Goal: Task Accomplishment & Management: Complete application form

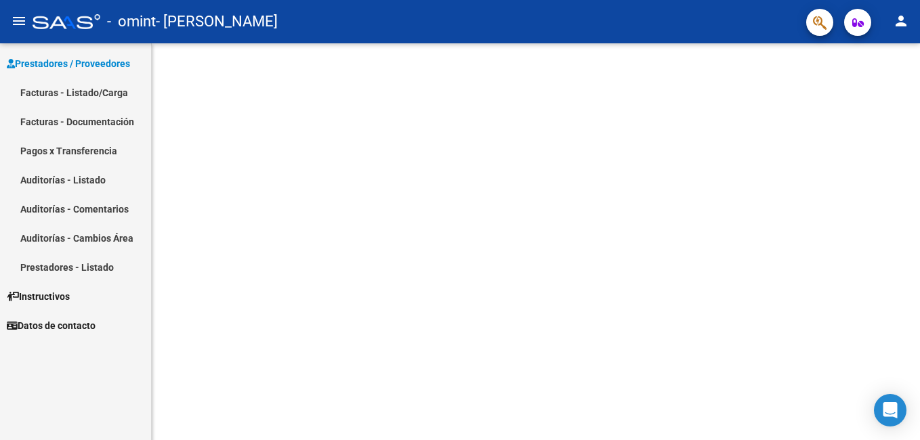
click at [73, 89] on link "Facturas - Listado/Carga" at bounding box center [75, 92] width 151 height 29
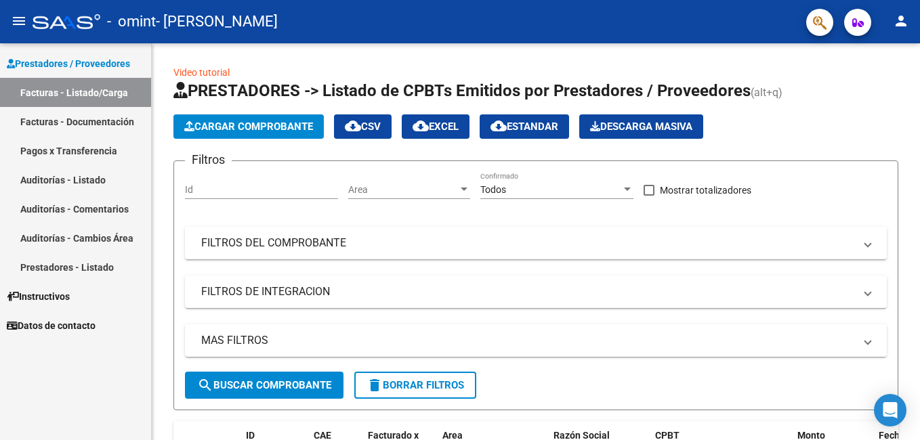
click at [68, 154] on link "Pagos x Transferencia" at bounding box center [75, 150] width 151 height 29
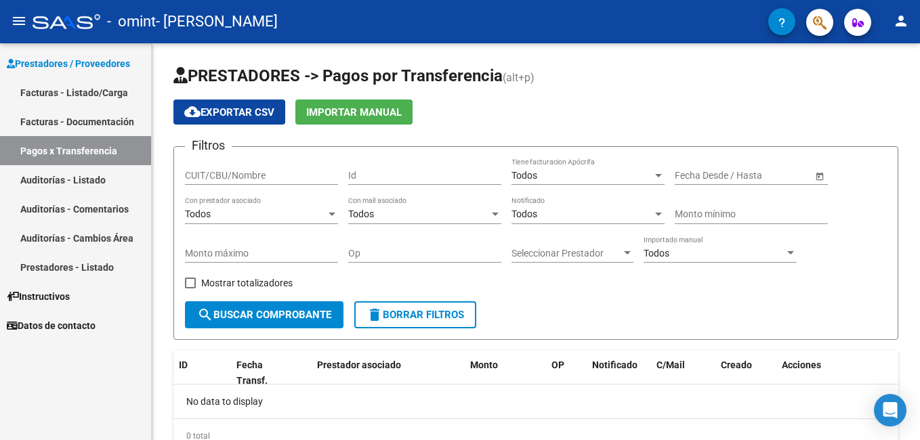
click at [72, 262] on link "Prestadores - Listado" at bounding box center [75, 267] width 151 height 29
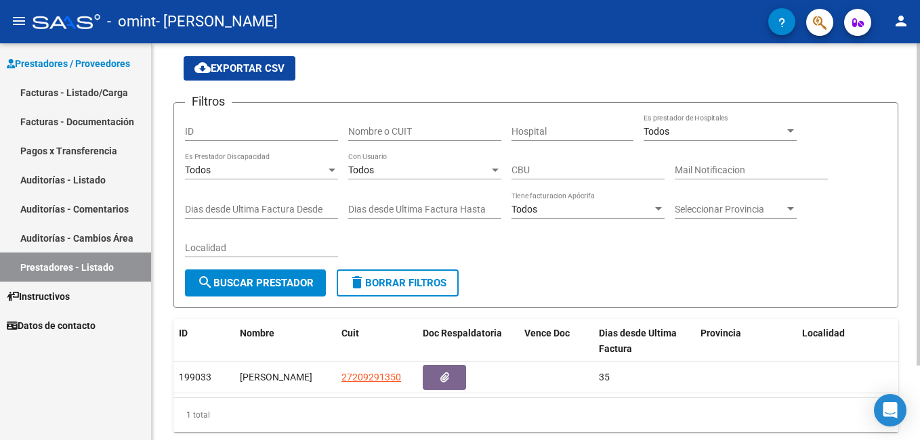
scroll to position [47, 0]
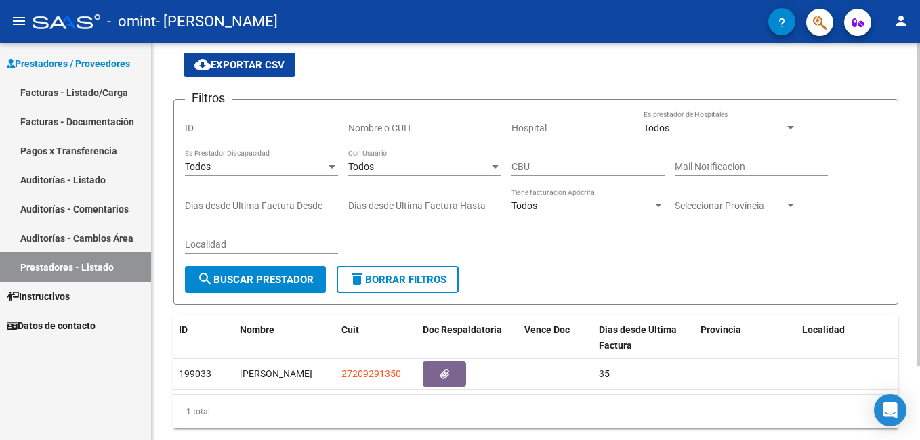
click at [919, 395] on html "menu - omint - [PERSON_NAME] person Prestadores / Proveedores Facturas - Listad…" at bounding box center [460, 220] width 920 height 440
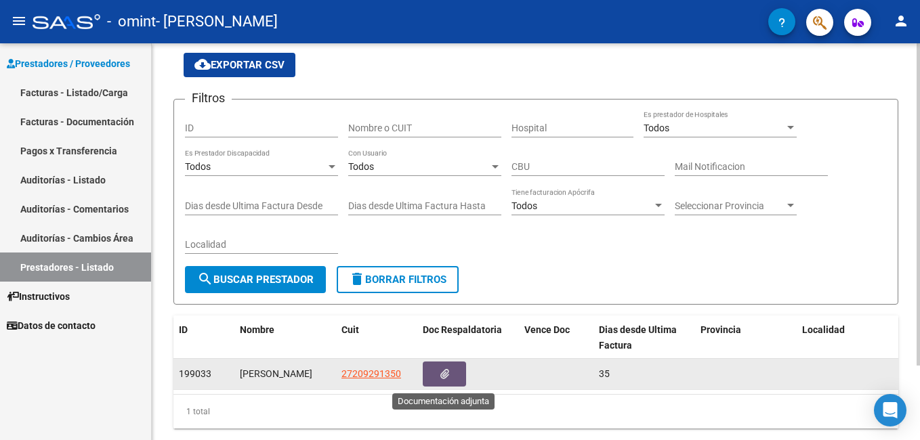
click at [448, 373] on icon "button" at bounding box center [444, 374] width 9 height 10
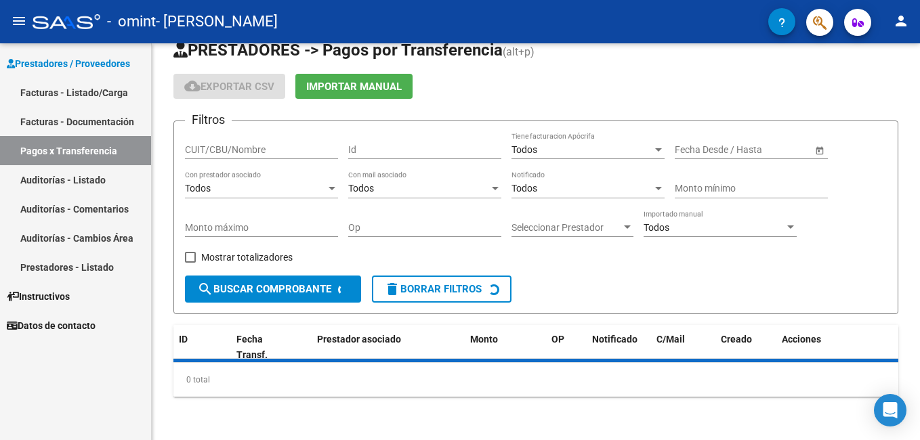
scroll to position [47, 0]
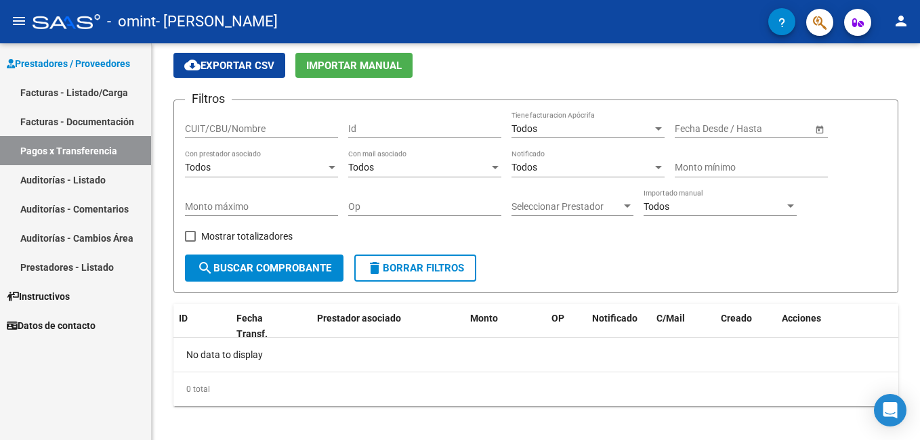
click at [72, 121] on link "Facturas - Documentación" at bounding box center [75, 121] width 151 height 29
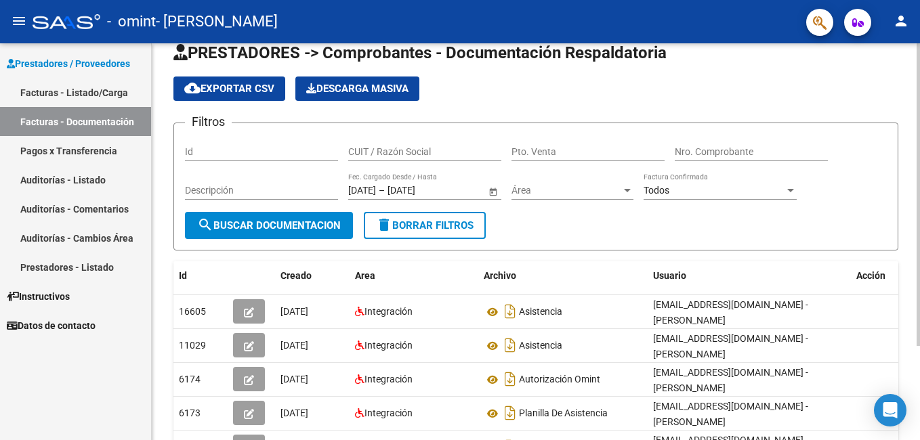
scroll to position [31, 0]
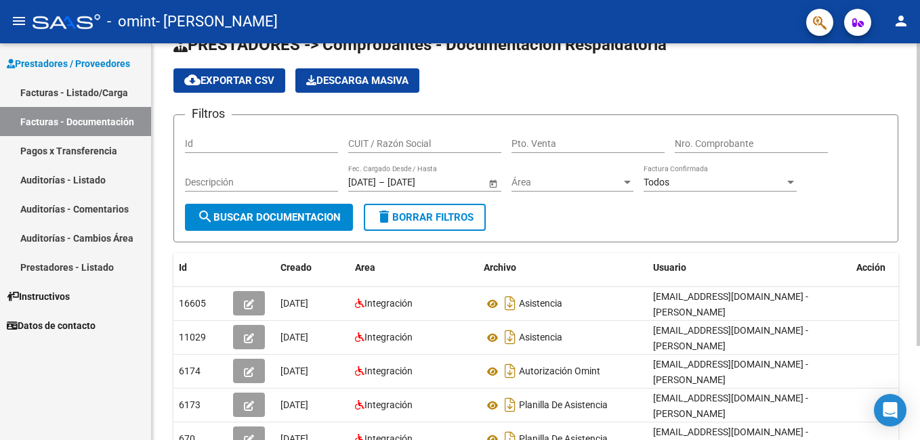
click at [919, 359] on div at bounding box center [917, 217] width 3 height 303
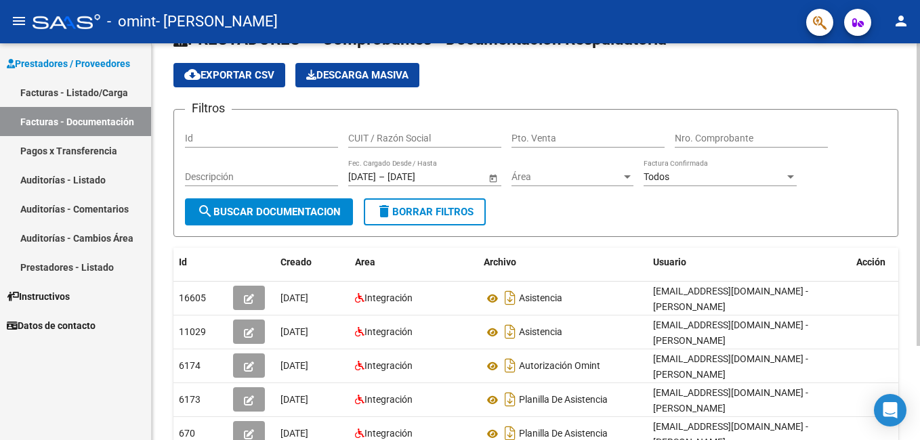
click at [919, 362] on div at bounding box center [917, 221] width 3 height 303
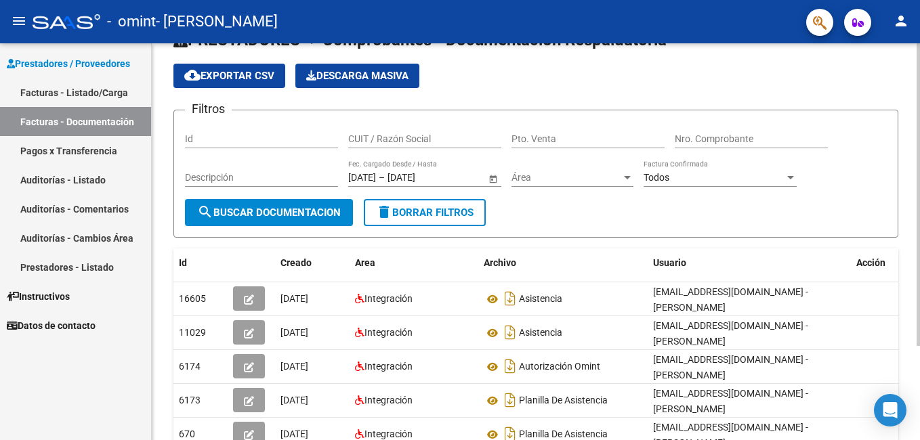
click at [919, 362] on div at bounding box center [917, 221] width 3 height 303
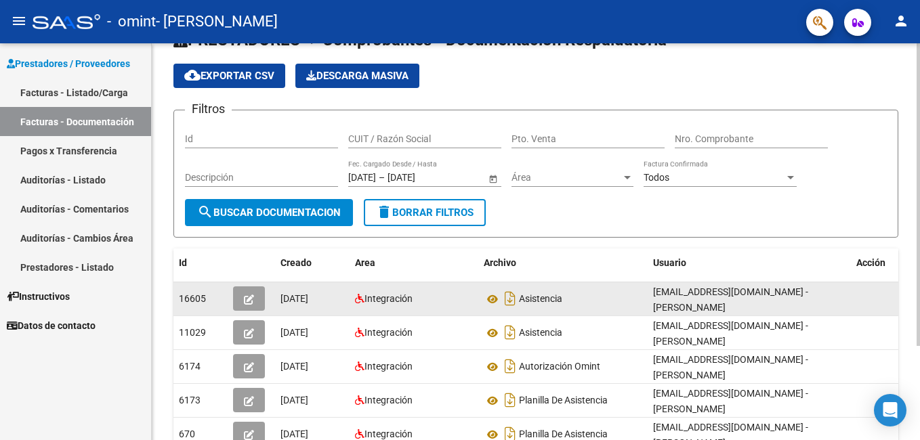
click at [308, 312] on datatable-body-cell "[DATE]" at bounding box center [312, 298] width 74 height 33
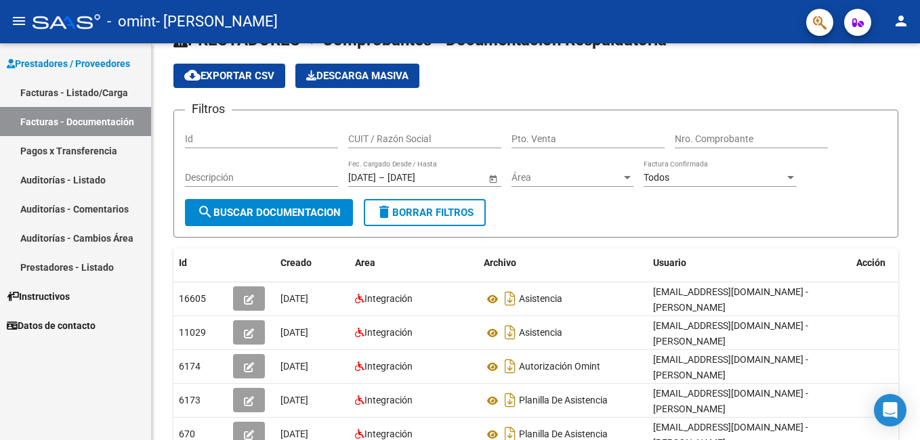
click at [89, 89] on link "Facturas - Listado/Carga" at bounding box center [75, 92] width 151 height 29
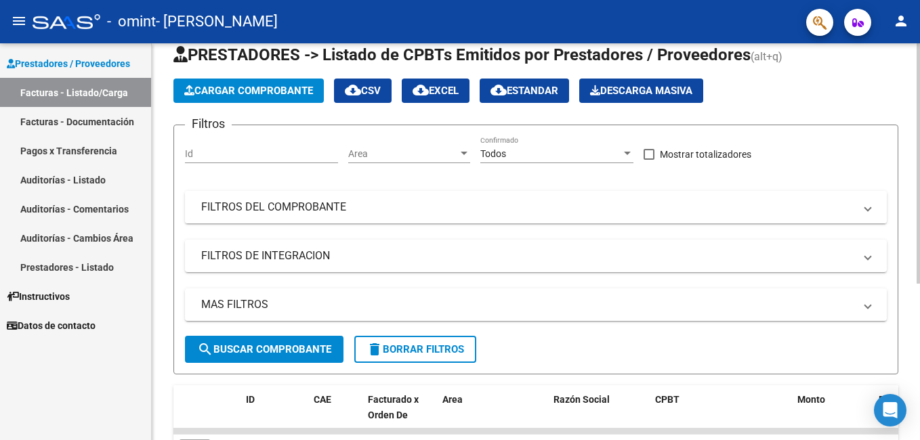
click at [316, 213] on mat-panel-title "FILTROS DEL COMPROBANTE" at bounding box center [527, 207] width 653 height 15
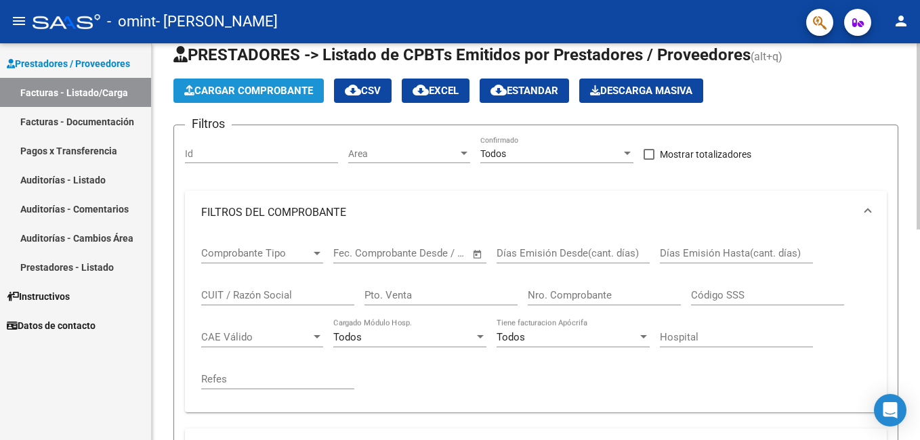
click at [266, 89] on span "Cargar Comprobante" at bounding box center [248, 91] width 129 height 12
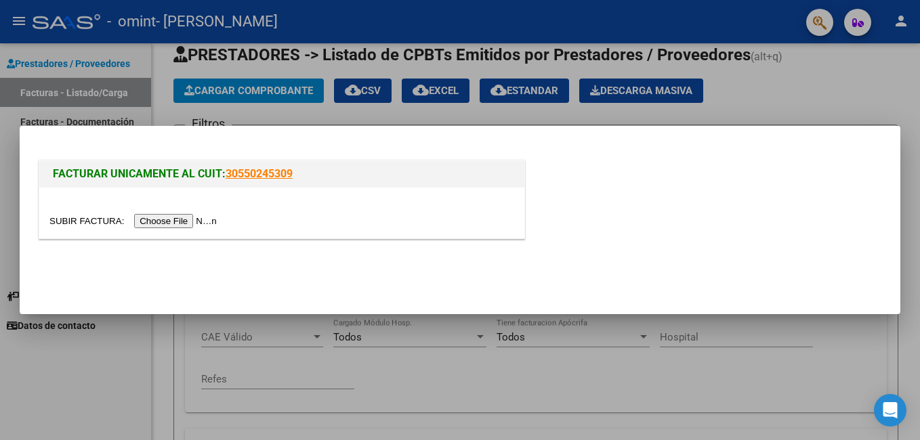
click at [173, 224] on input "file" at bounding box center [134, 221] width 171 height 14
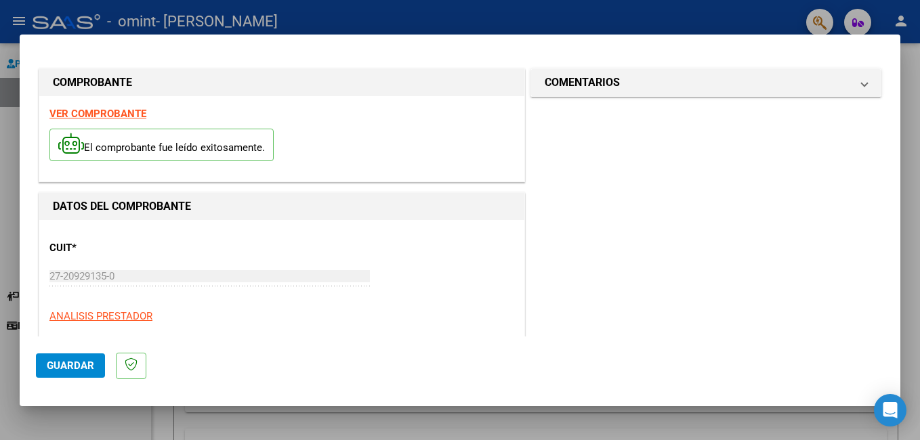
click at [66, 369] on span "Guardar" at bounding box center [70, 366] width 47 height 12
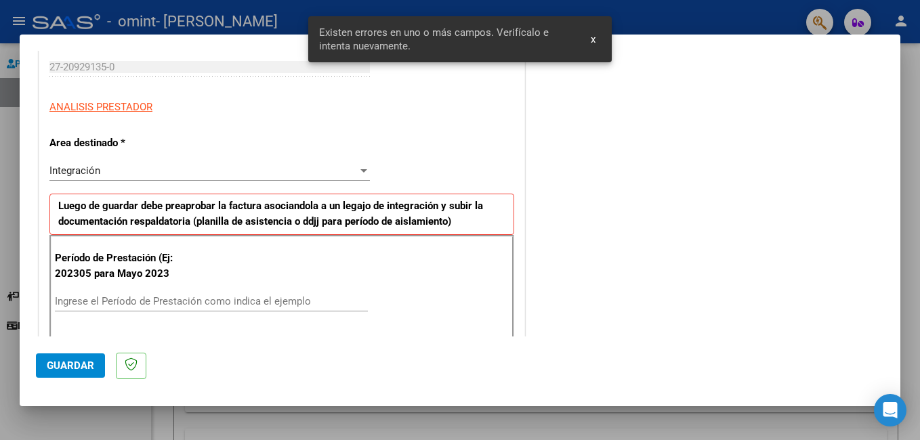
scroll to position [303, 0]
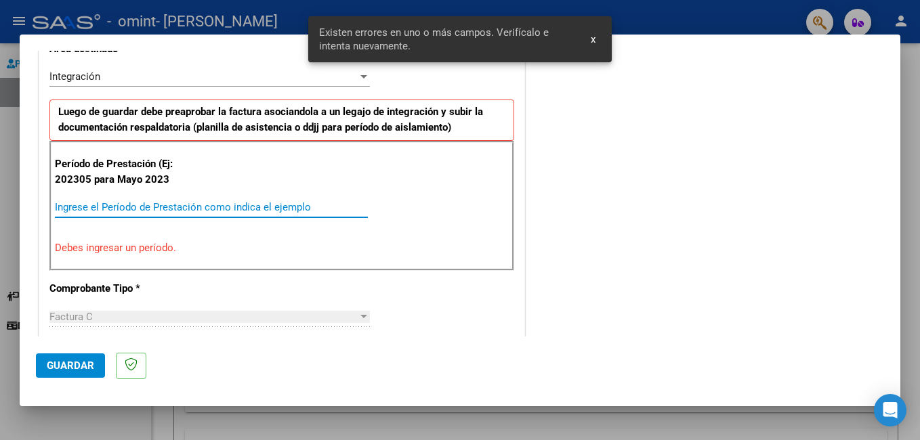
click at [80, 203] on input "Ingrese el Período de Prestación como indica el ejemplo" at bounding box center [211, 207] width 313 height 12
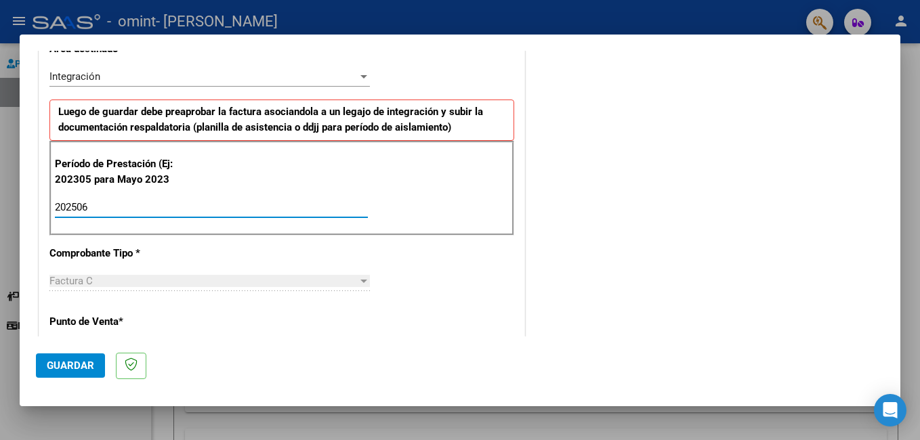
type input "202506"
click at [74, 357] on button "Guardar" at bounding box center [70, 365] width 69 height 24
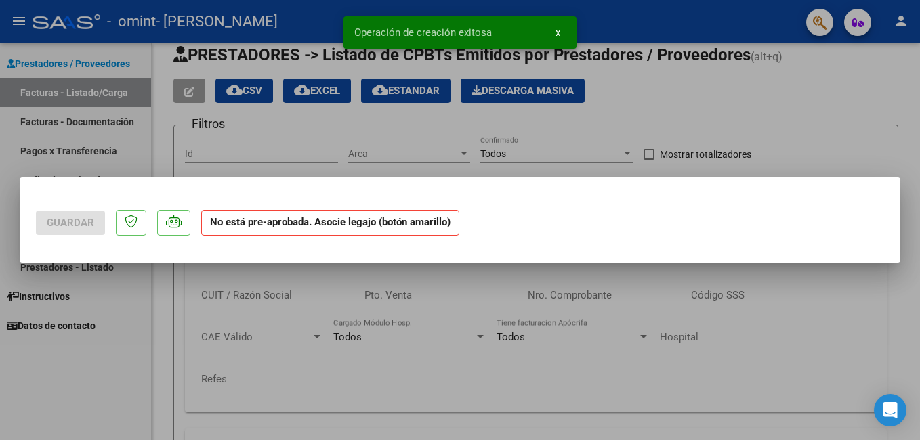
scroll to position [0, 0]
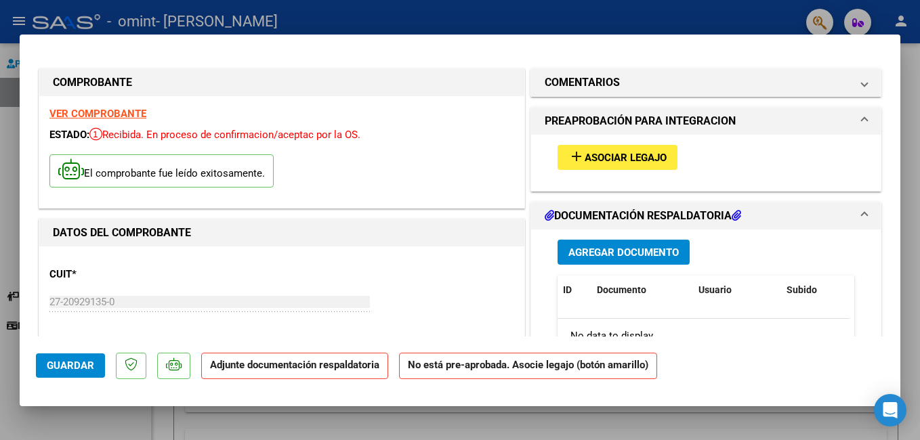
click at [639, 254] on span "Agregar Documento" at bounding box center [623, 252] width 110 height 12
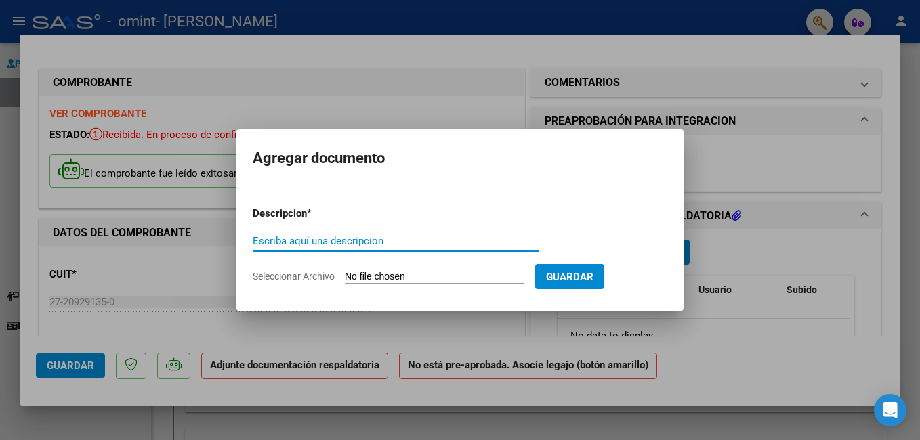
click at [322, 239] on input "Escriba aquí una descripcion" at bounding box center [396, 241] width 286 height 12
type input "Asistencia"
click at [452, 276] on input "Seleccionar Archivo" at bounding box center [434, 277] width 179 height 13
click at [393, 272] on input "Seleccionar Archivo" at bounding box center [434, 277] width 179 height 13
type input "C:\fakepath\2025 [PERSON_NAME] Asistencia.jpg"
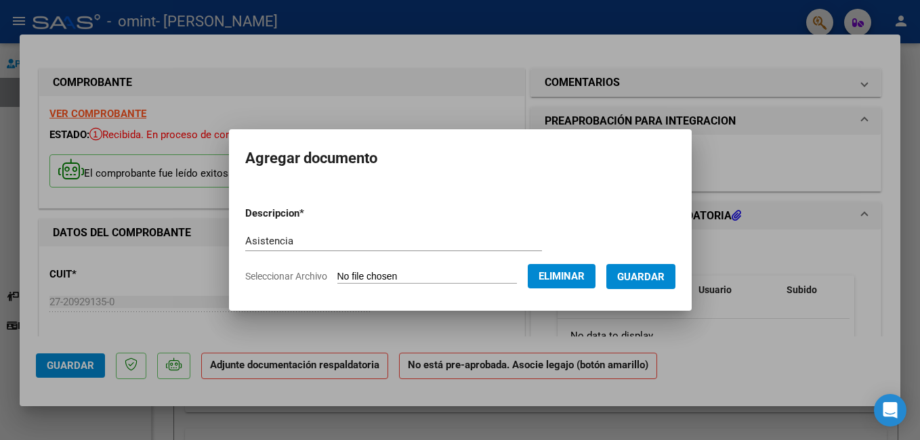
click at [667, 284] on button "Guardar" at bounding box center [640, 276] width 69 height 25
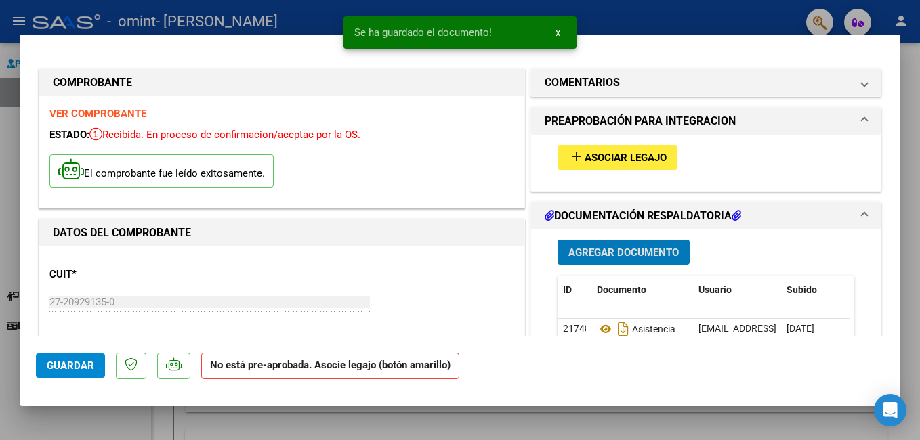
click at [630, 257] on span "Agregar Documento" at bounding box center [623, 252] width 110 height 12
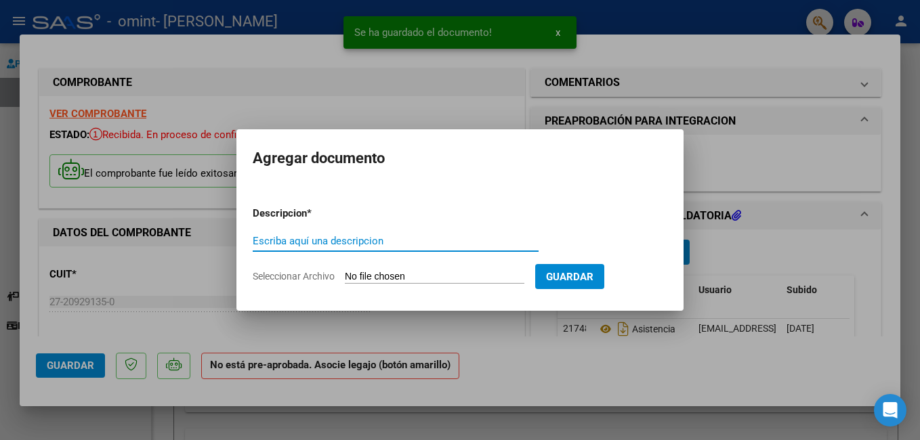
click at [348, 243] on input "Escriba aquí una descripcion" at bounding box center [396, 241] width 286 height 12
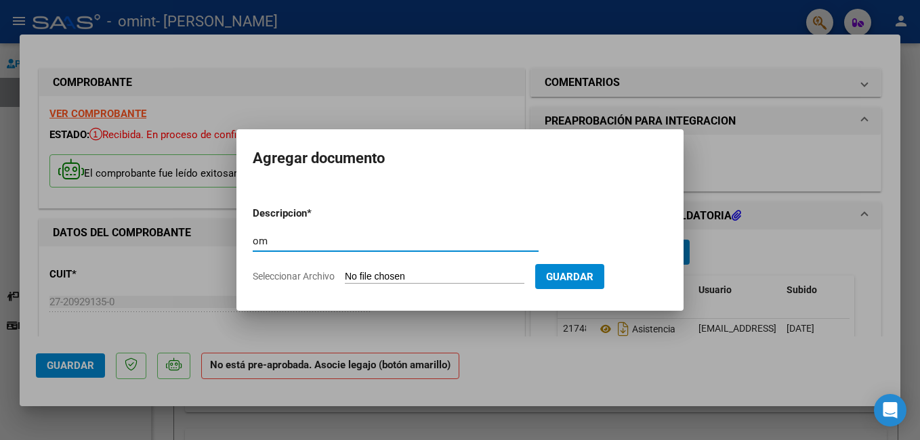
type input "o"
type input "recibo x"
click at [393, 278] on input "Seleccionar Archivo" at bounding box center [434, 277] width 179 height 13
click at [414, 279] on input "Seleccionar Archivo" at bounding box center [434, 277] width 179 height 13
type input "C:\fakepath\OMINT Recibo x pago de [DATE].jpg"
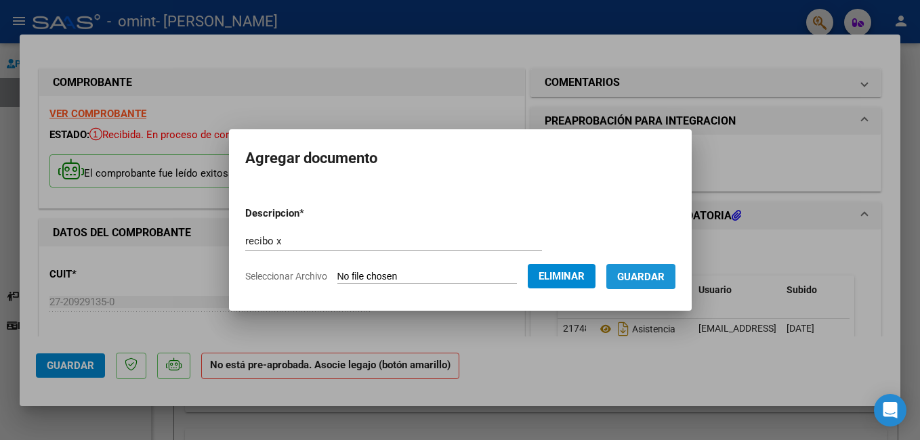
click at [658, 276] on span "Guardar" at bounding box center [640, 277] width 47 height 12
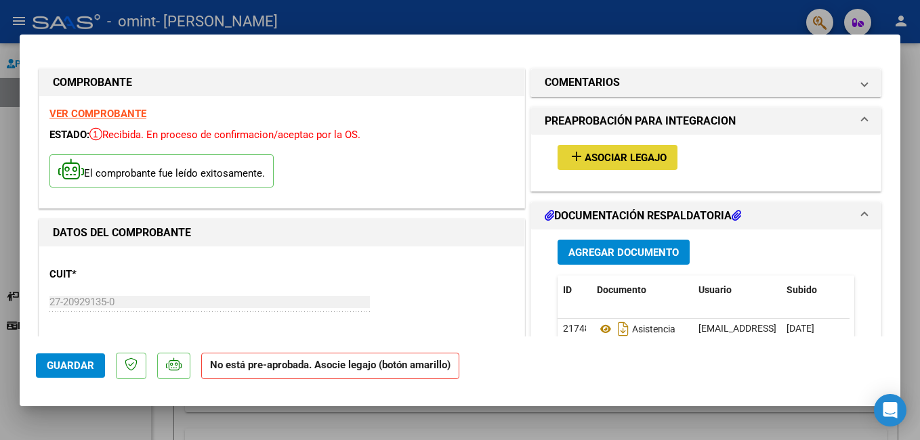
click at [605, 154] on span "Asociar Legajo" at bounding box center [625, 158] width 82 height 12
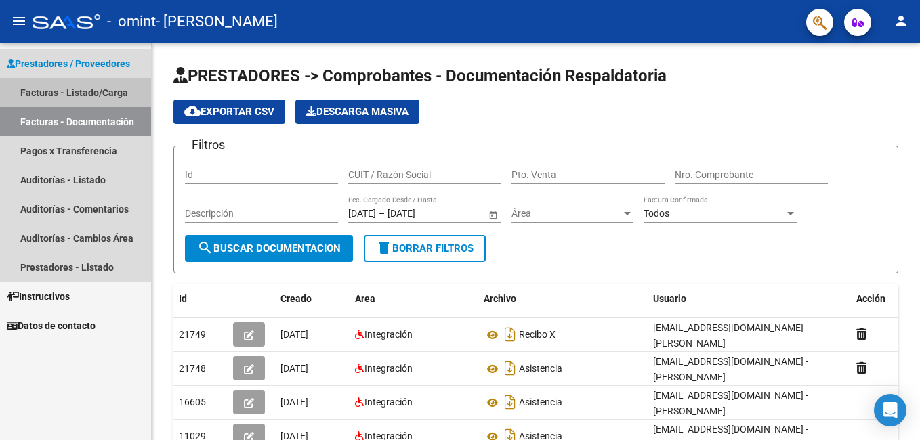
click at [67, 90] on link "Facturas - Listado/Carga" at bounding box center [75, 92] width 151 height 29
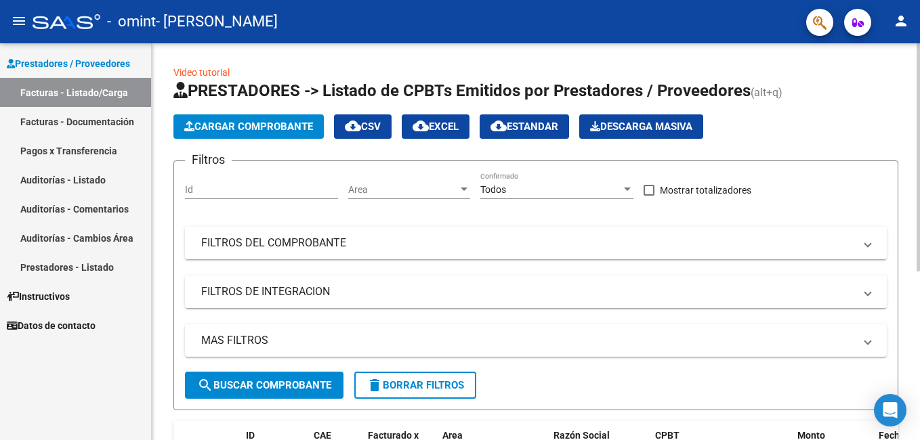
click at [301, 284] on mat-panel-title "FILTROS DE INTEGRACION" at bounding box center [527, 291] width 653 height 15
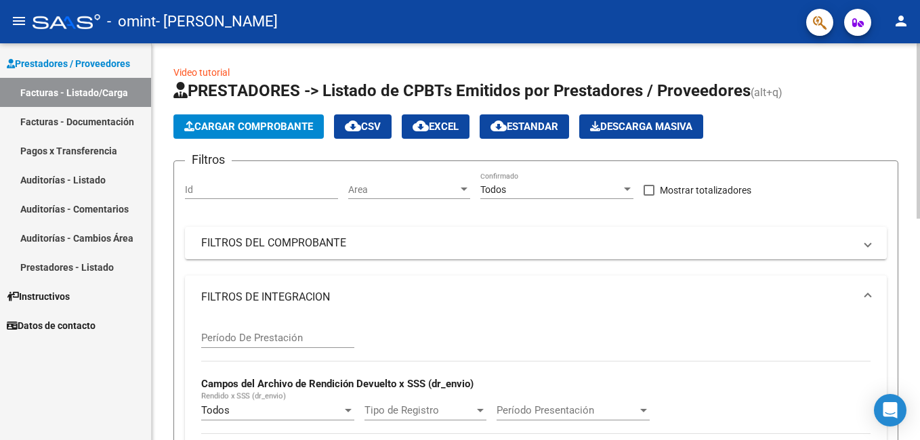
drag, startPoint x: 279, startPoint y: 331, endPoint x: 272, endPoint y: 324, distance: 10.1
click at [278, 331] on div "Período De Prestación" at bounding box center [277, 333] width 153 height 29
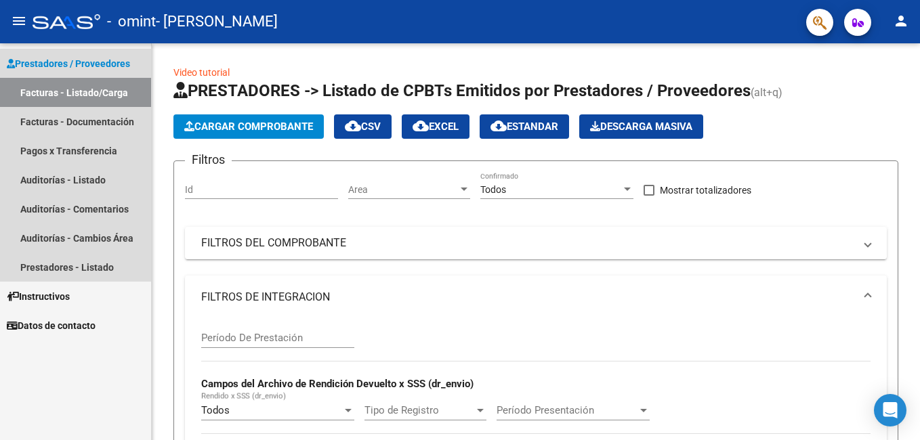
click at [56, 89] on link "Facturas - Listado/Carga" at bounding box center [75, 92] width 151 height 29
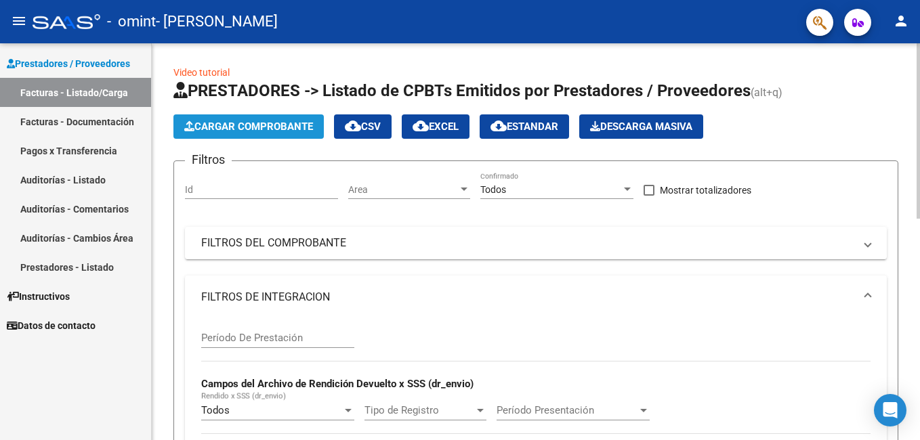
click at [240, 122] on span "Cargar Comprobante" at bounding box center [248, 127] width 129 height 12
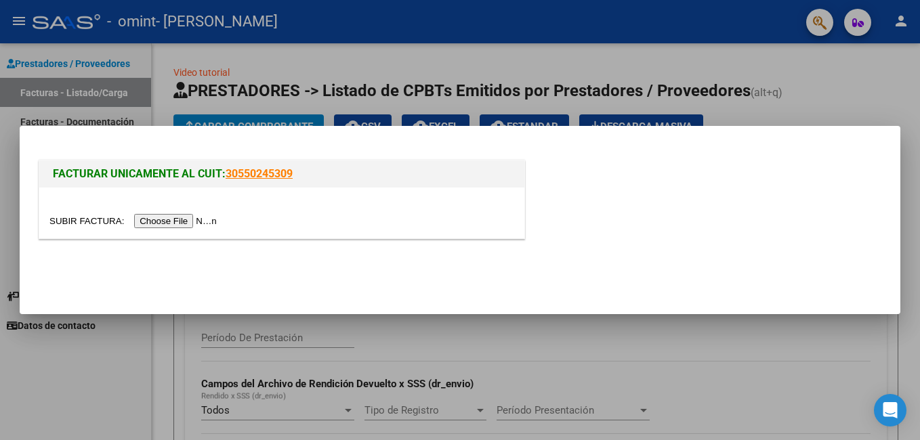
click at [158, 225] on input "file" at bounding box center [134, 221] width 171 height 14
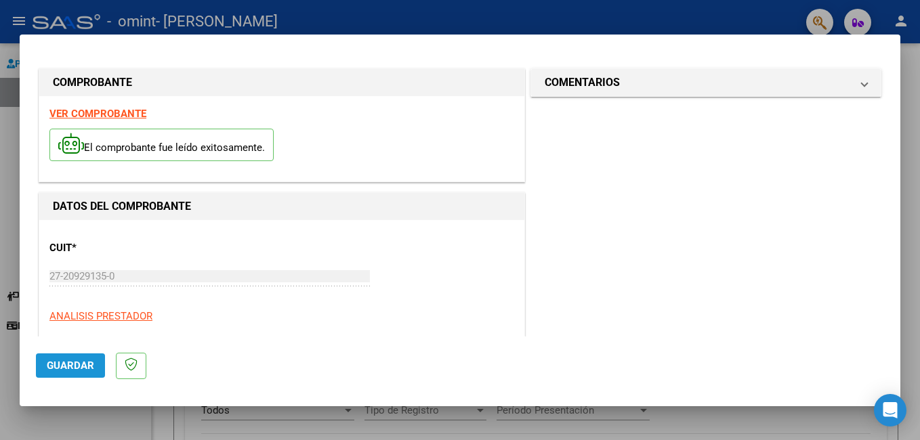
click at [78, 366] on span "Guardar" at bounding box center [70, 366] width 47 height 12
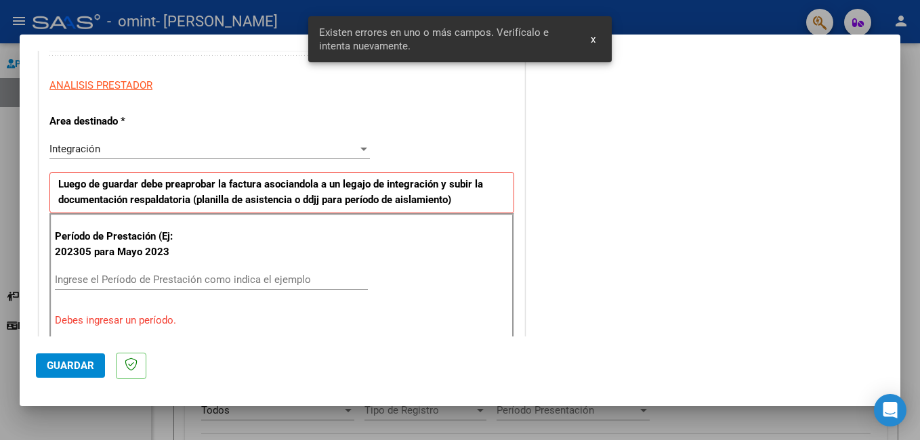
scroll to position [303, 0]
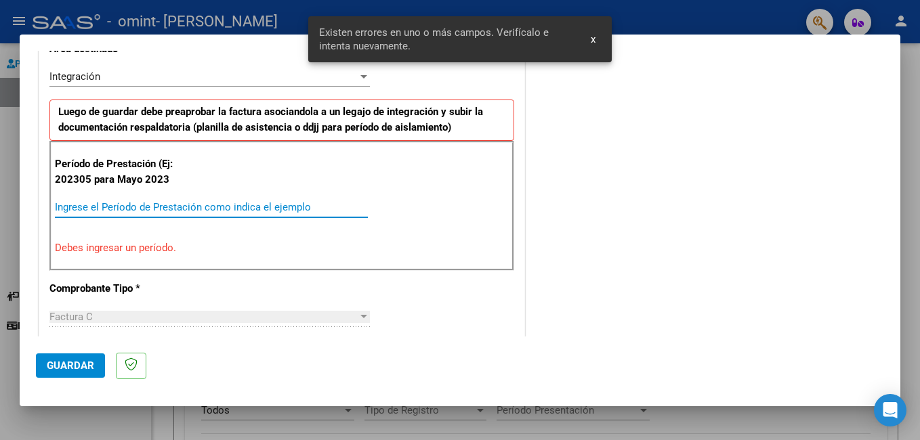
click at [74, 204] on input "Ingrese el Período de Prestación como indica el ejemplo" at bounding box center [211, 207] width 313 height 12
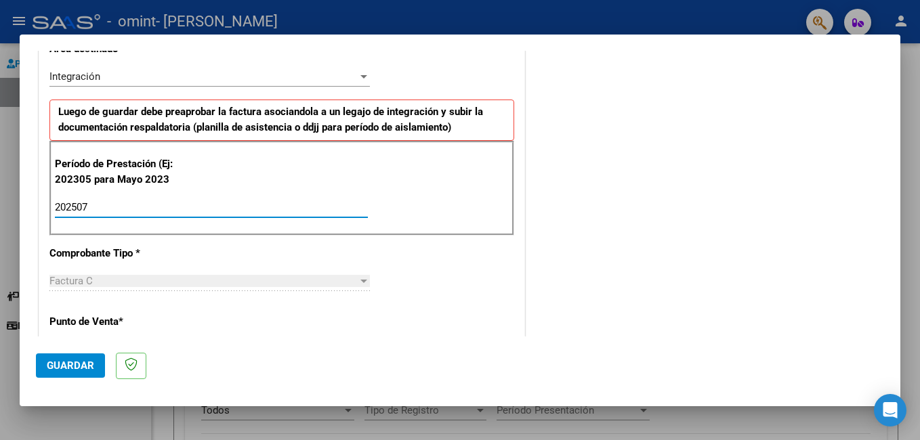
type input "202507"
click at [72, 362] on span "Guardar" at bounding box center [70, 366] width 47 height 12
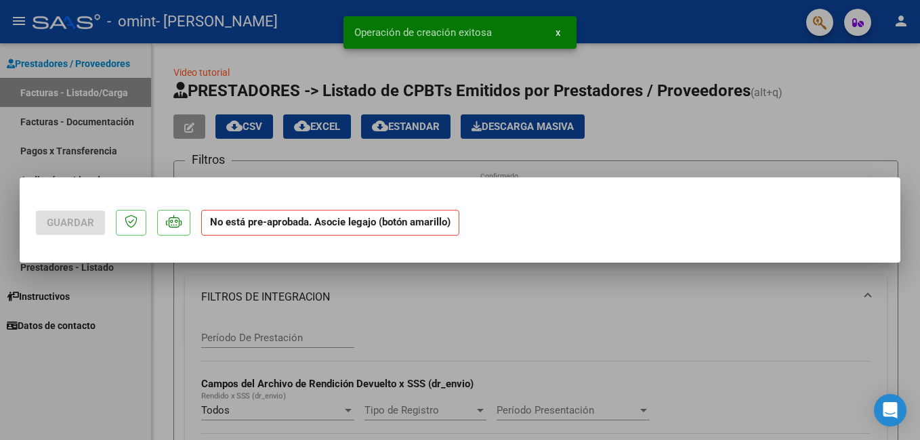
scroll to position [0, 0]
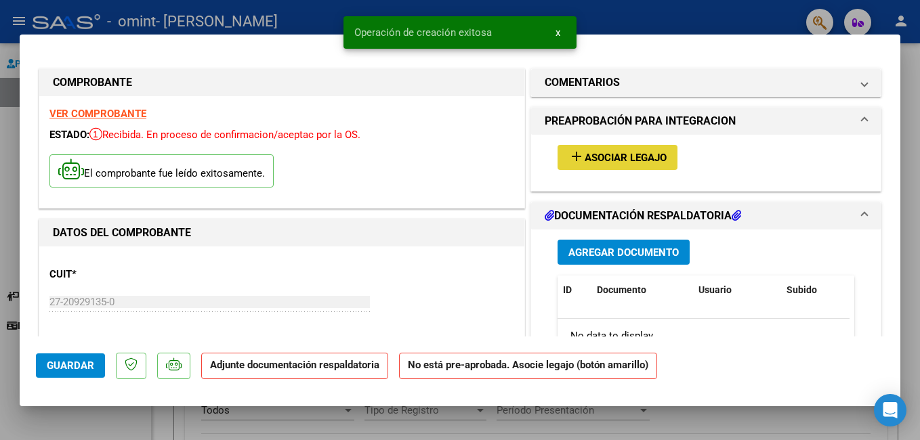
click at [639, 154] on span "Asociar Legajo" at bounding box center [625, 158] width 82 height 12
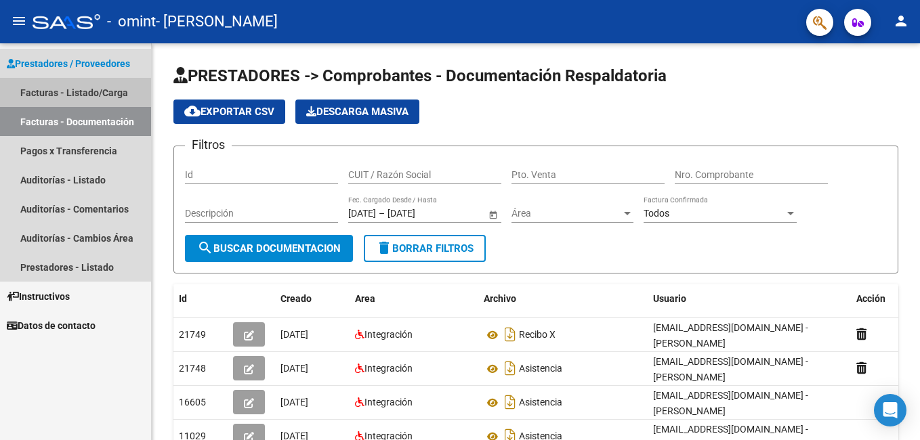
click at [22, 97] on link "Facturas - Listado/Carga" at bounding box center [75, 92] width 151 height 29
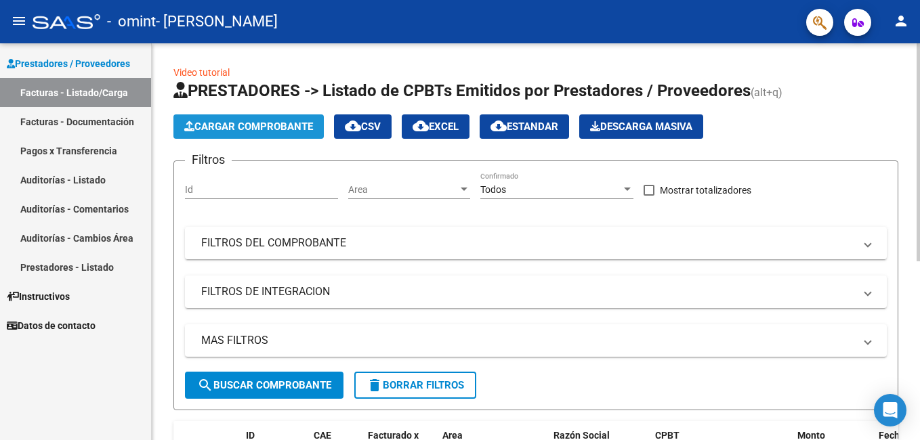
click at [205, 118] on button "Cargar Comprobante" at bounding box center [248, 126] width 150 height 24
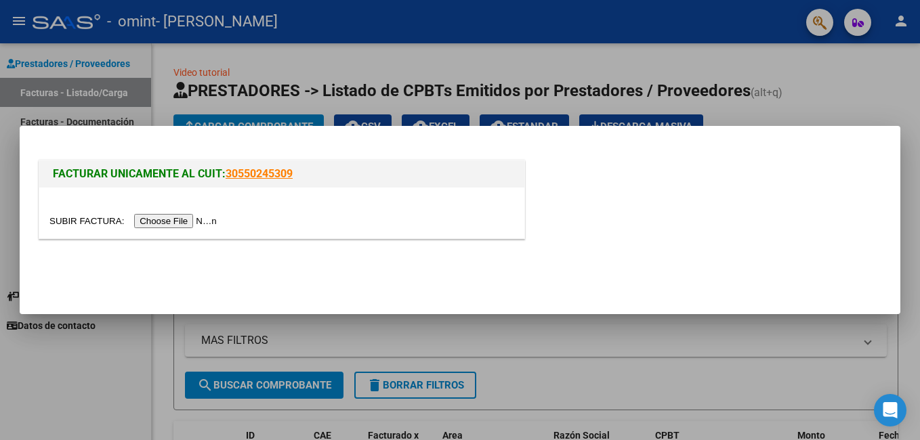
click at [532, 200] on div "FACTURAR UNICAMENTE AL CUIT: 30550245309" at bounding box center [460, 201] width 848 height 89
click at [865, 137] on mat-dialog-container "FACTURAR UNICAMENTE AL CUIT: 30550245309" at bounding box center [460, 220] width 880 height 189
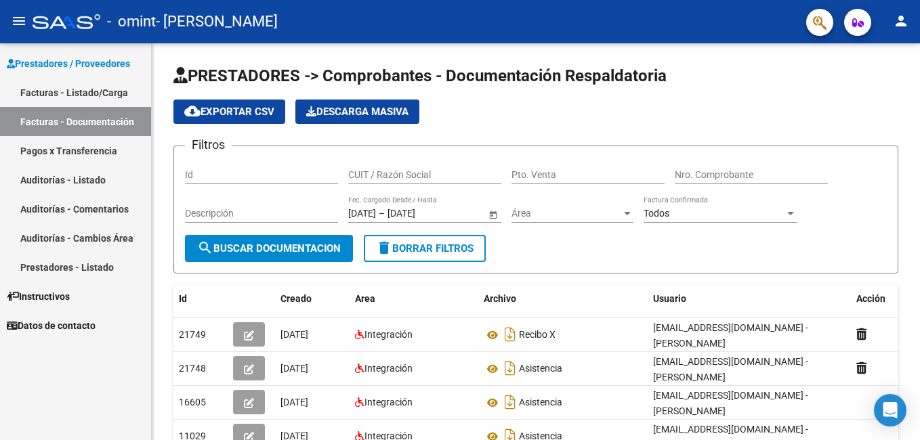
click at [42, 95] on link "Facturas - Listado/Carga" at bounding box center [75, 92] width 151 height 29
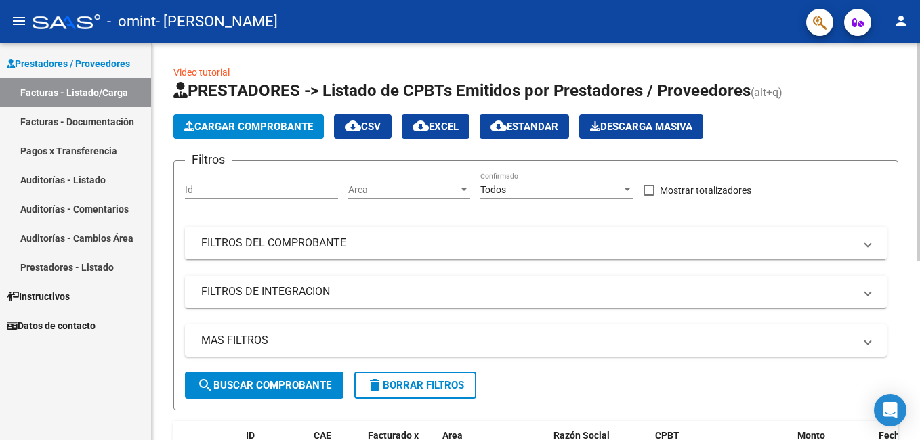
click at [271, 129] on span "Cargar Comprobante" at bounding box center [248, 127] width 129 height 12
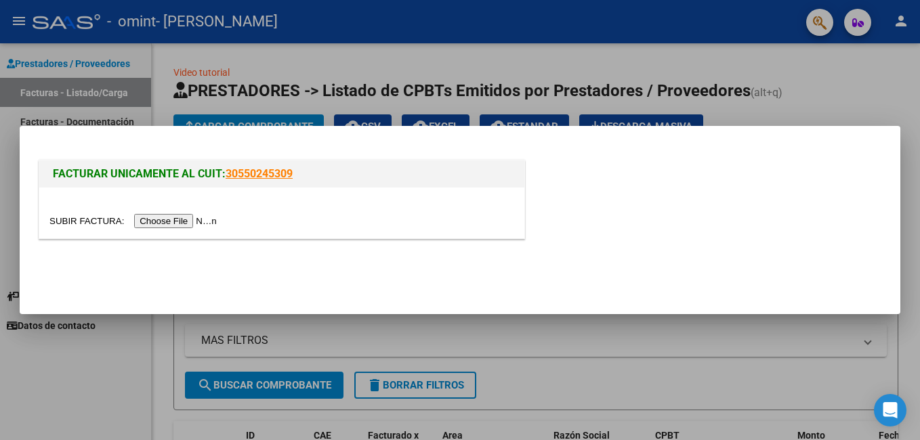
click at [177, 215] on input "file" at bounding box center [134, 221] width 171 height 14
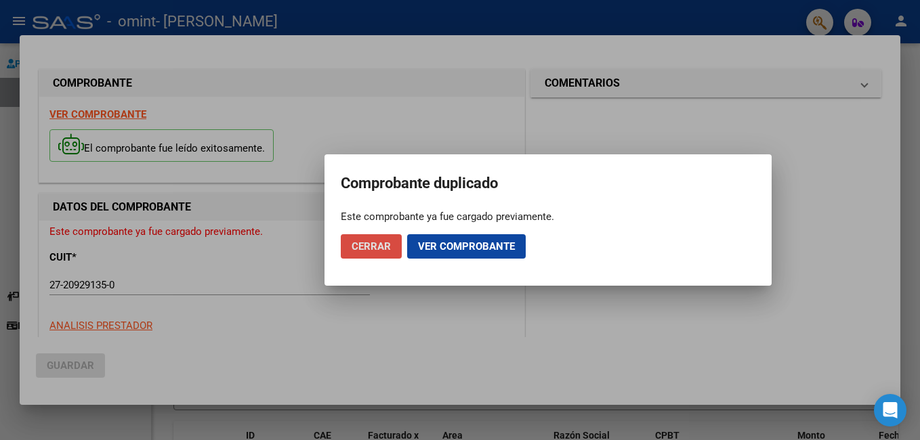
click at [387, 256] on button "Cerrar" at bounding box center [371, 246] width 61 height 24
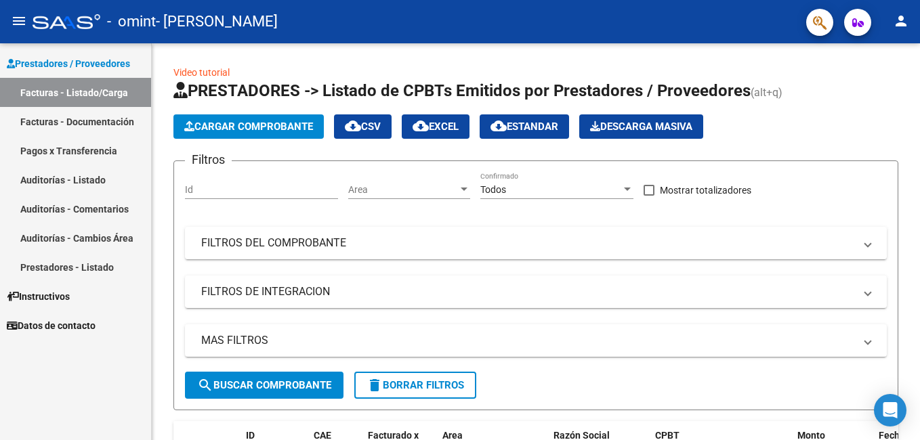
click at [102, 89] on link "Facturas - Listado/Carga" at bounding box center [75, 92] width 151 height 29
click at [261, 123] on span "Cargar Comprobante" at bounding box center [248, 127] width 129 height 12
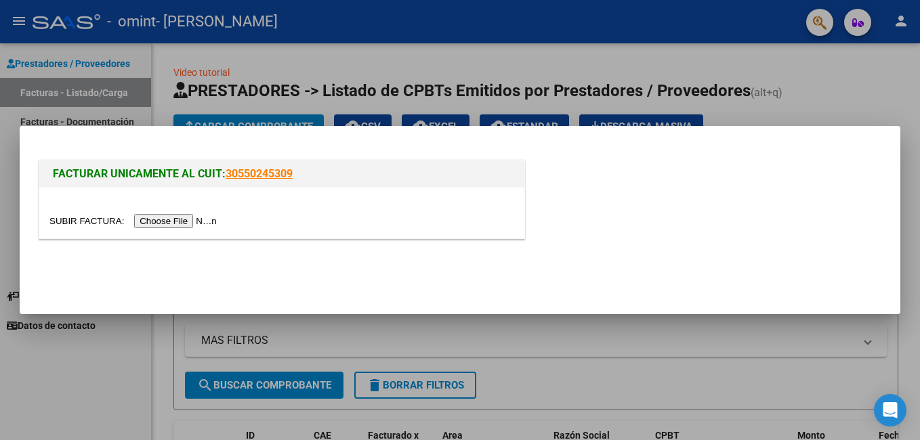
click at [784, 69] on div at bounding box center [460, 220] width 920 height 440
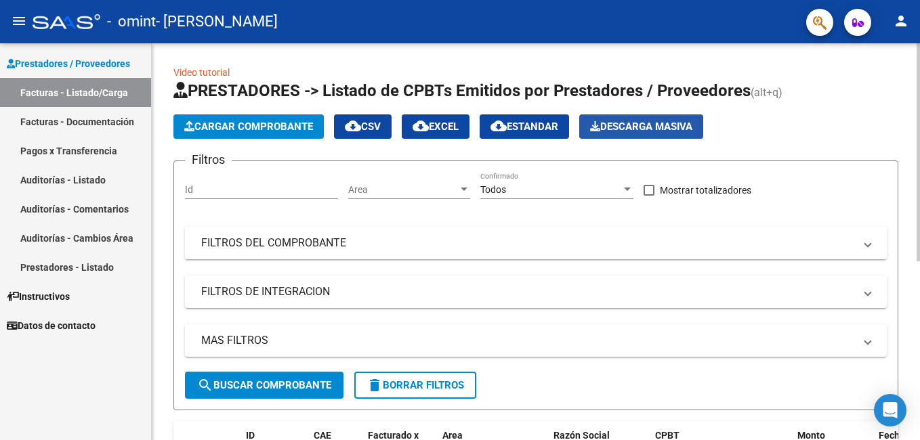
click at [643, 126] on span "Descarga Masiva" at bounding box center [641, 127] width 102 height 12
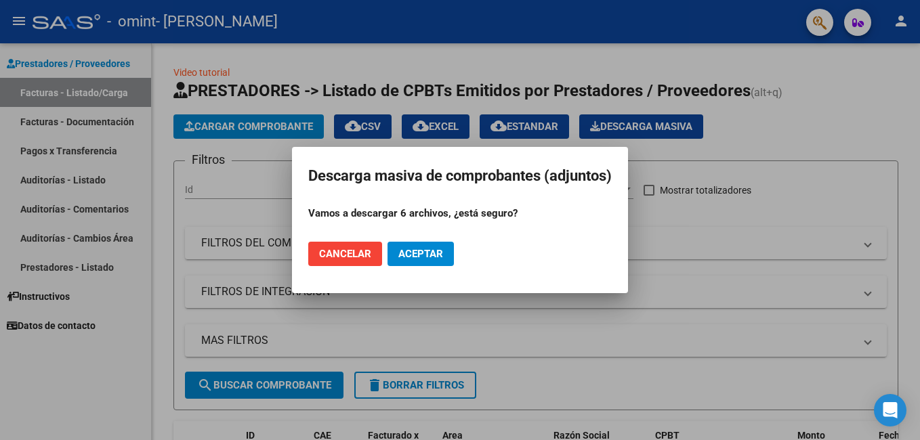
click at [362, 244] on button "Cancelar" at bounding box center [345, 254] width 74 height 24
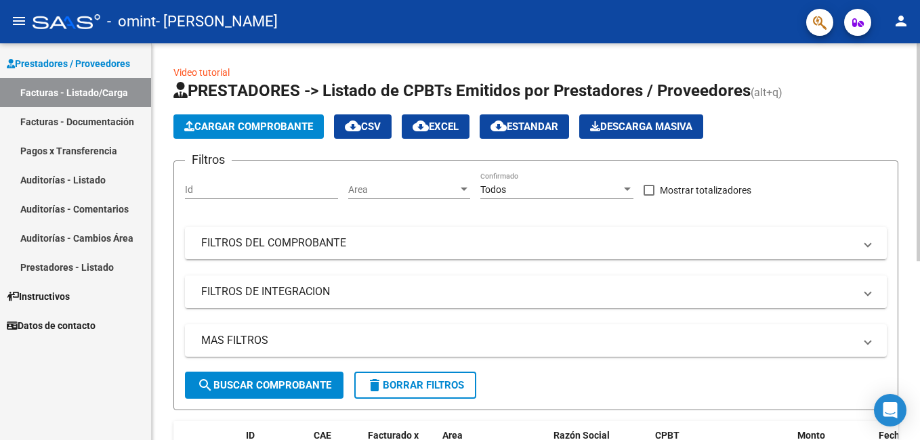
click at [865, 294] on span at bounding box center [867, 291] width 5 height 15
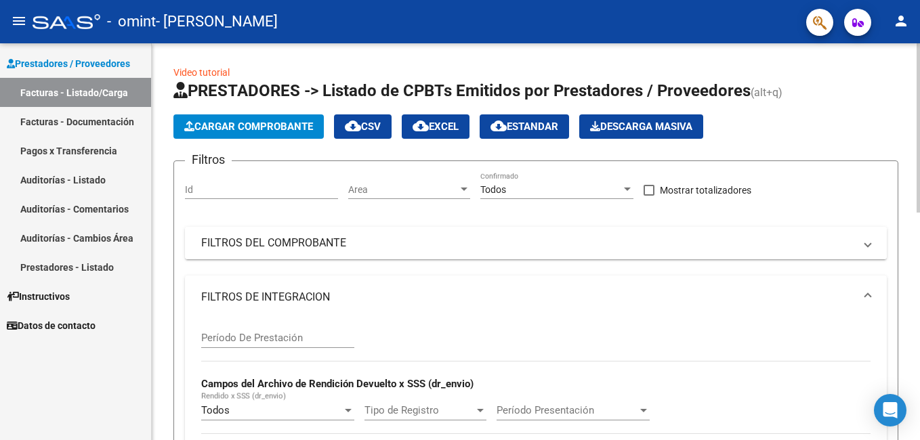
click at [371, 238] on mat-panel-title "FILTROS DEL COMPROBANTE" at bounding box center [527, 243] width 653 height 15
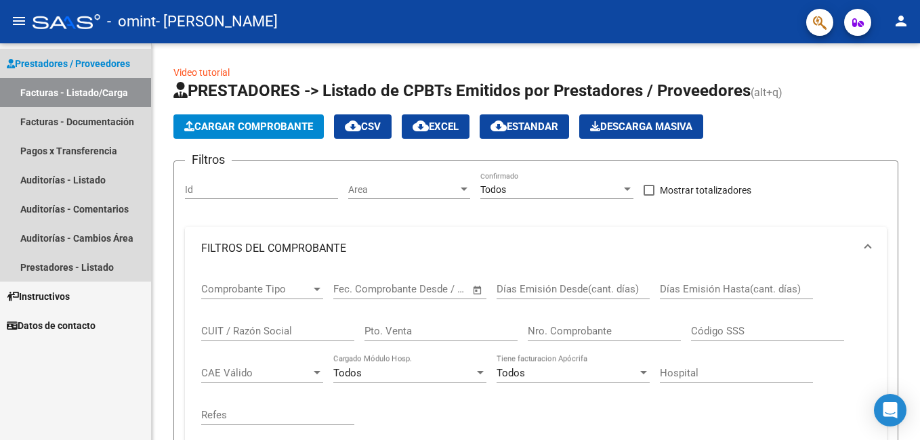
click at [36, 86] on link "Facturas - Listado/Carga" at bounding box center [75, 92] width 151 height 29
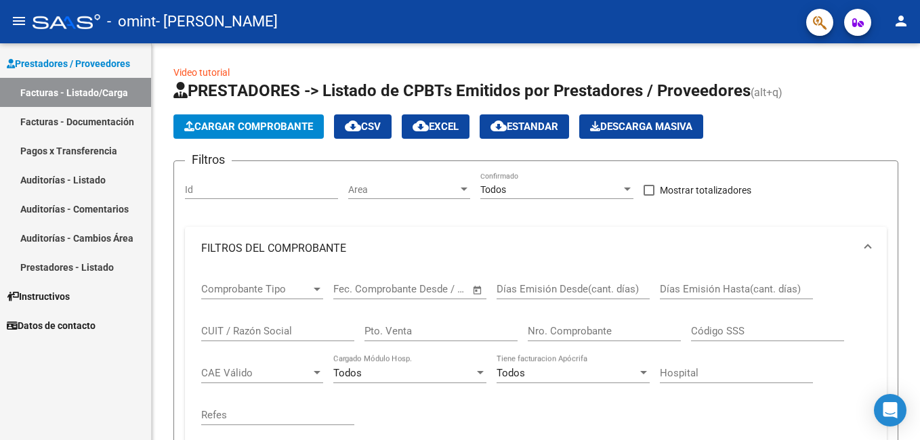
click at [43, 125] on link "Facturas - Documentación" at bounding box center [75, 121] width 151 height 29
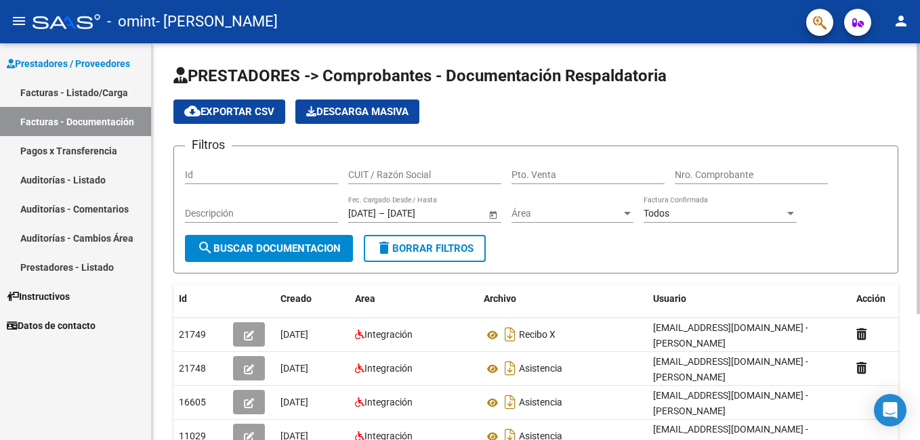
click at [207, 166] on div "Id" at bounding box center [261, 170] width 153 height 27
click at [792, 211] on div at bounding box center [790, 213] width 12 height 11
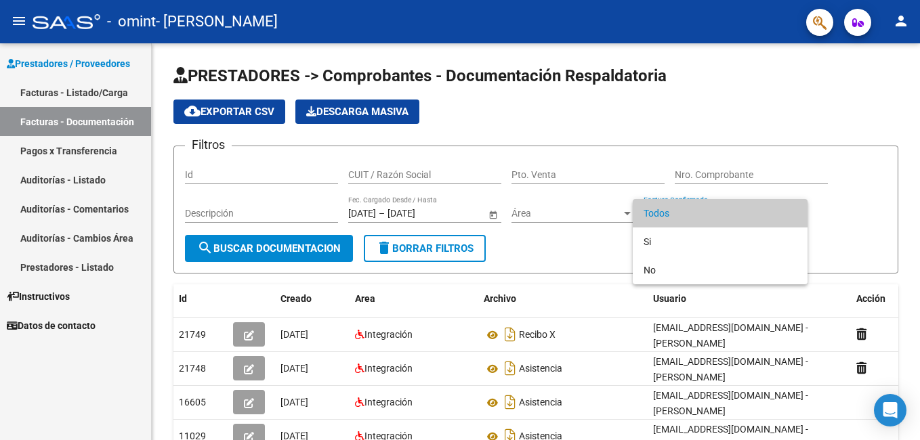
click at [210, 215] on div at bounding box center [460, 220] width 920 height 440
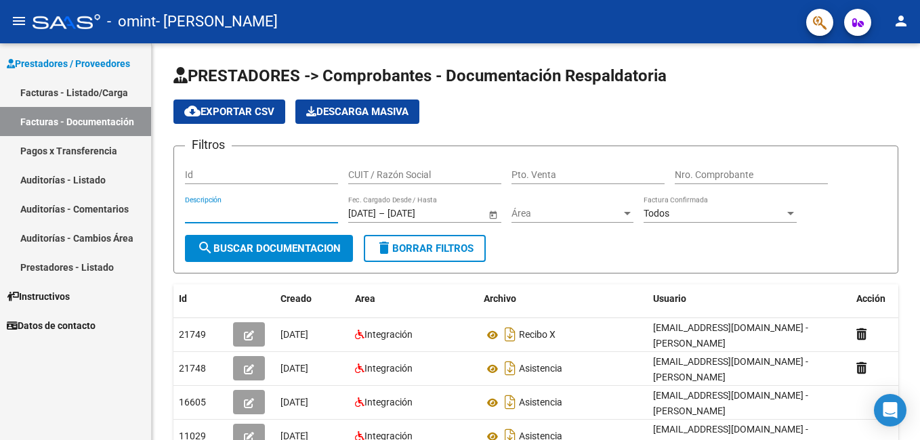
click at [210, 215] on input "Descripción" at bounding box center [261, 214] width 153 height 12
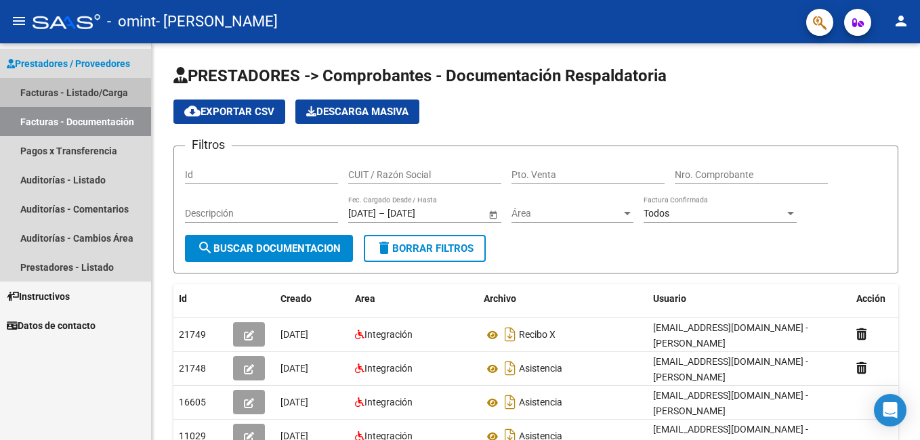
click at [37, 92] on link "Facturas - Listado/Carga" at bounding box center [75, 92] width 151 height 29
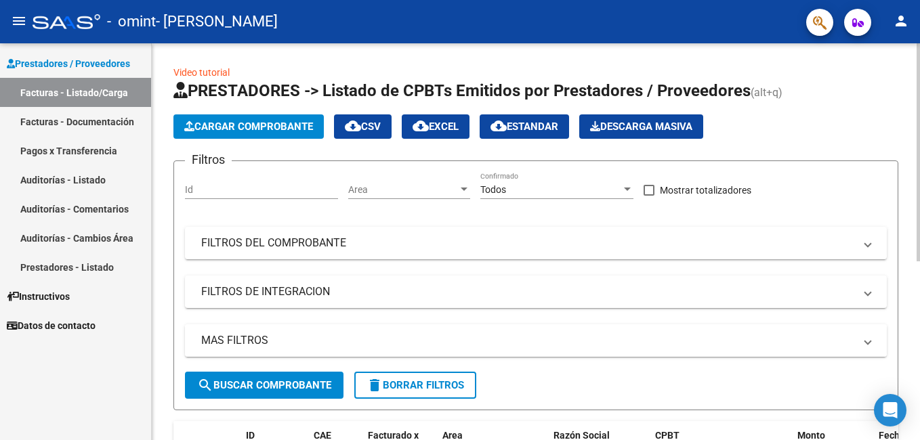
click at [866, 343] on span at bounding box center [867, 340] width 5 height 15
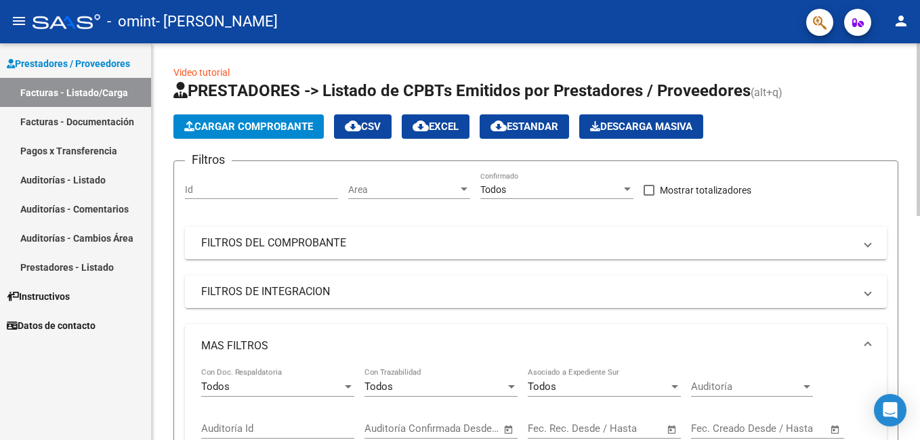
click at [848, 98] on h1 "PRESTADORES -> Listado de CPBTs Emitidos por Prestadores / Proveedores (alt+q)" at bounding box center [535, 92] width 725 height 24
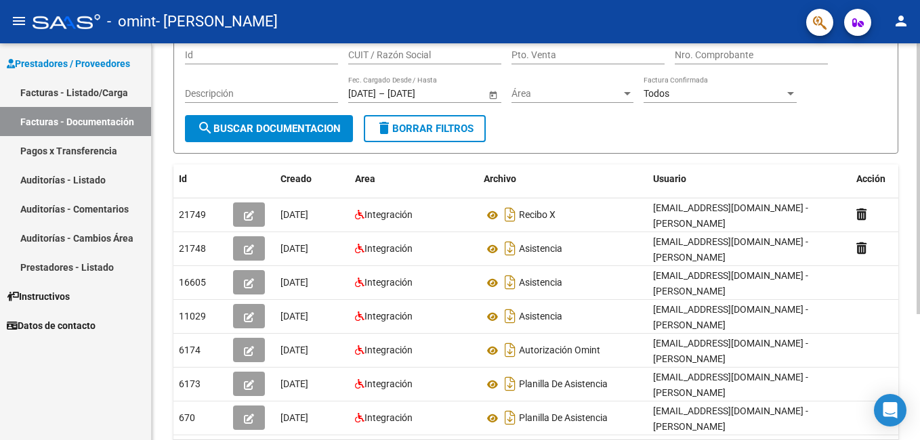
scroll to position [134, 0]
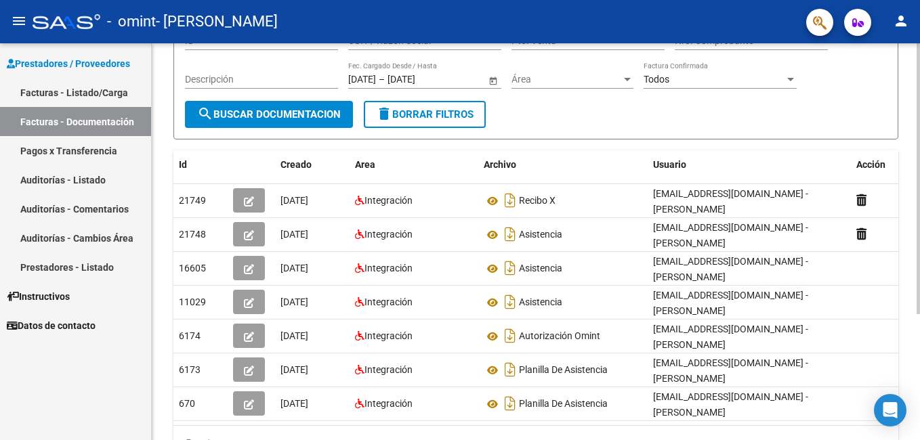
click at [919, 406] on html "menu - omint - [PERSON_NAME] person Prestadores / Proveedores Facturas - Listad…" at bounding box center [460, 220] width 920 height 440
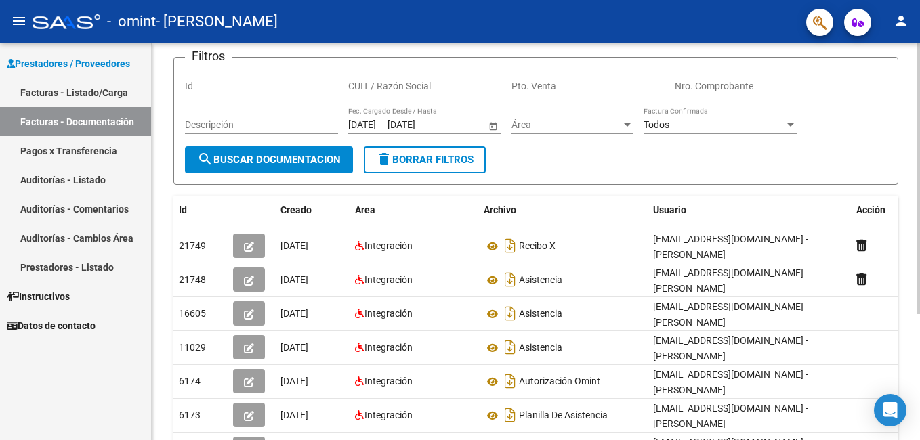
scroll to position [87, 0]
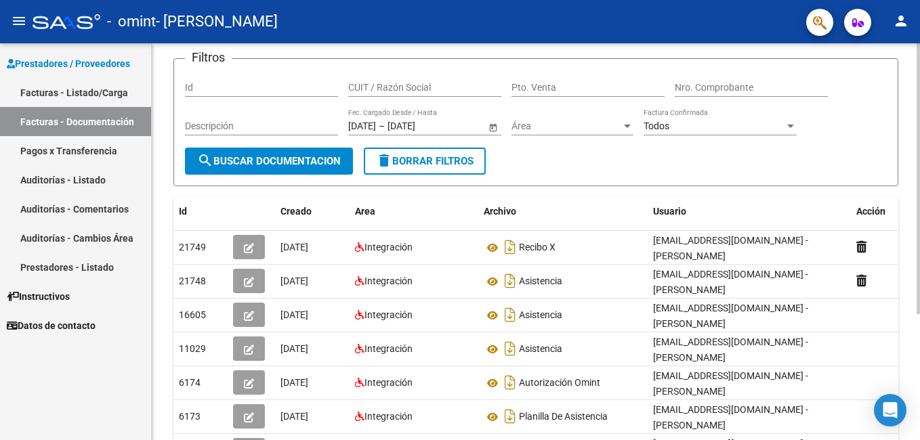
click at [918, 109] on div at bounding box center [917, 234] width 3 height 271
click at [30, 93] on link "Facturas - Listado/Carga" at bounding box center [75, 92] width 151 height 29
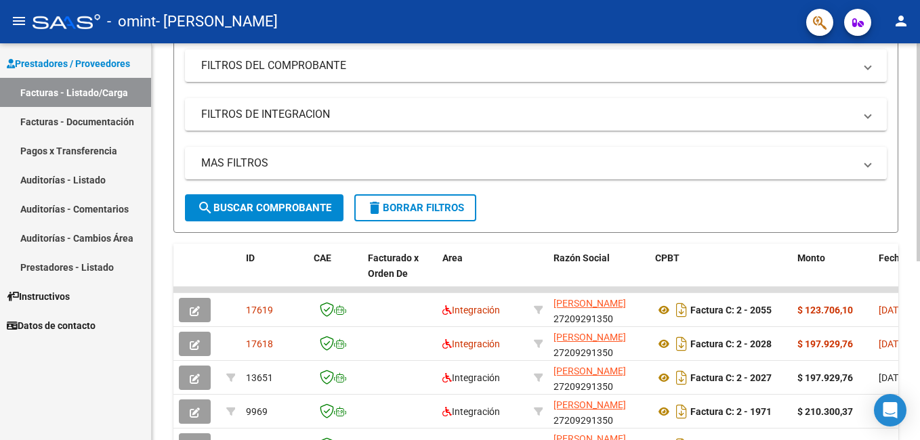
scroll to position [179, 0]
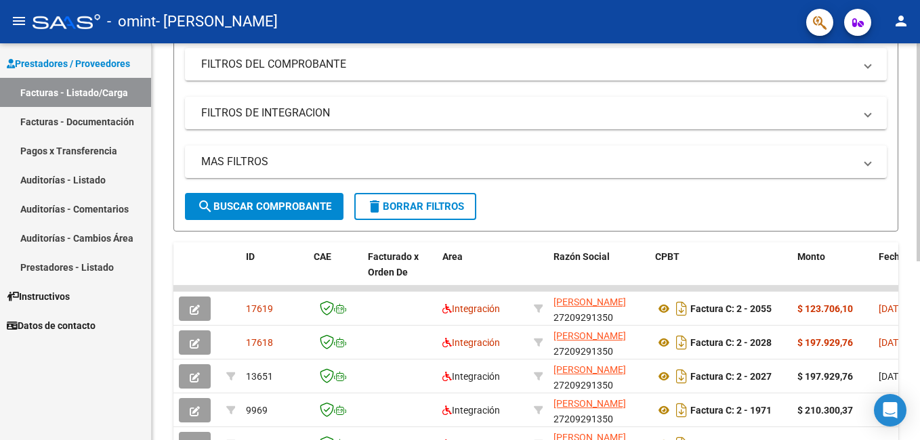
click at [918, 350] on div at bounding box center [917, 254] width 3 height 218
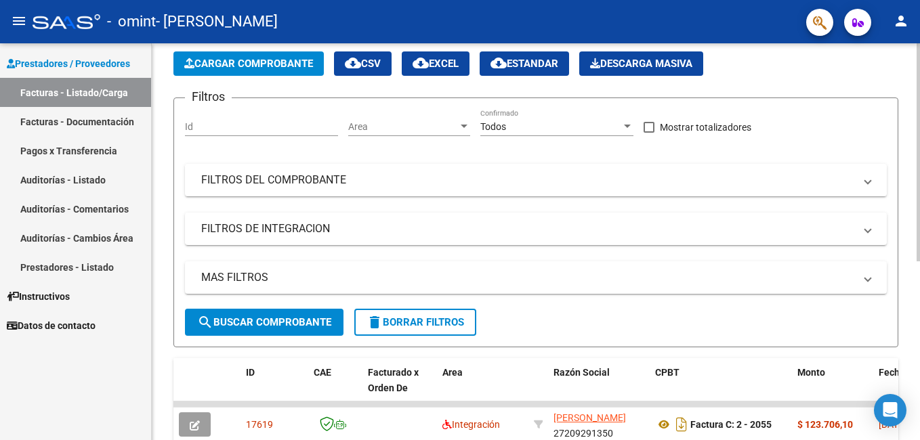
scroll to position [22, 0]
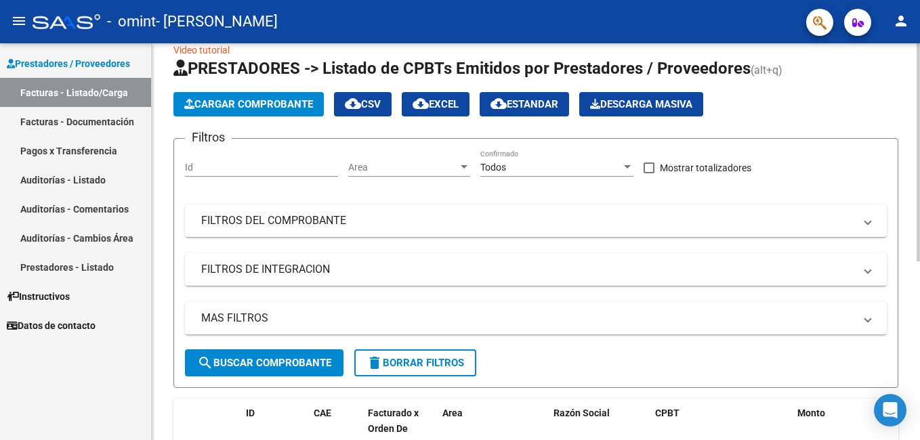
click at [908, 56] on div "Video tutorial PRESTADORES -> Listado de CPBTs Emitidos por Prestadores / Prove…" at bounding box center [537, 377] width 771 height 712
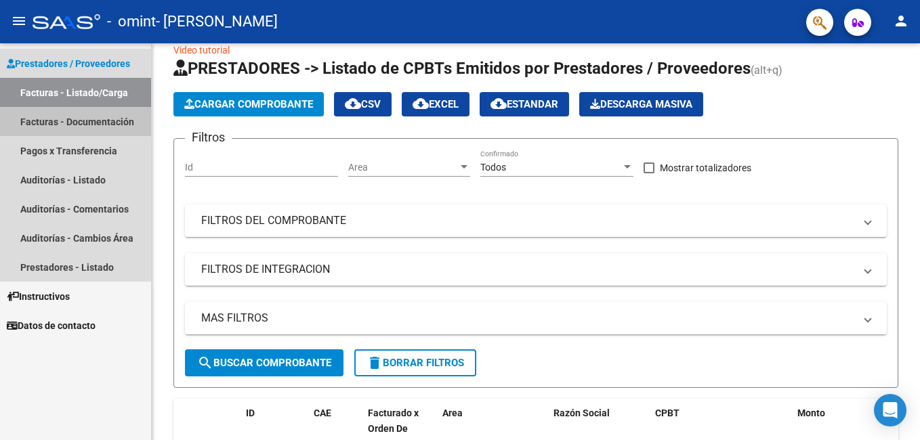
click at [40, 123] on link "Facturas - Documentación" at bounding box center [75, 121] width 151 height 29
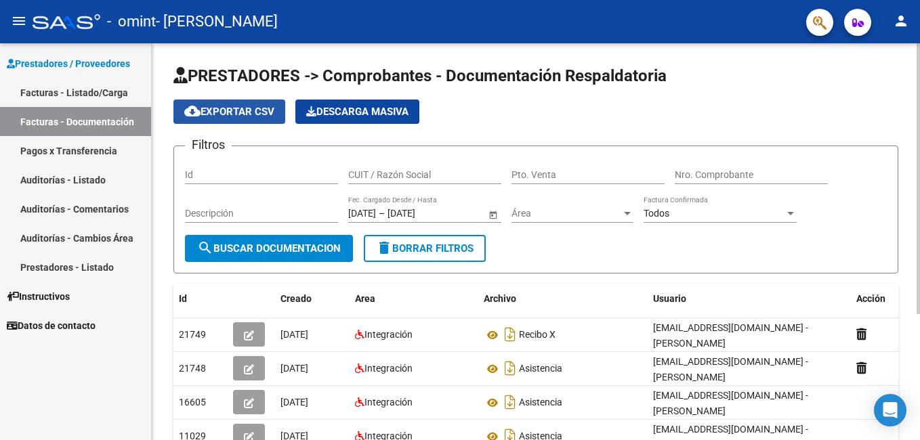
click at [238, 115] on span "cloud_download Exportar CSV" at bounding box center [229, 112] width 90 height 12
click at [11, 428] on div "Prestadores / Proveedores Facturas - Listado/Carga Facturas - Documentación Pag…" at bounding box center [75, 241] width 151 height 397
